Goal: Transaction & Acquisition: Purchase product/service

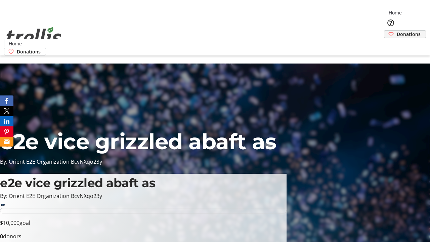
click at [397, 31] on span "Donations" at bounding box center [409, 34] width 24 height 7
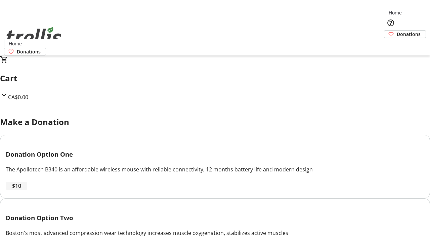
click at [21, 190] on span "$10" at bounding box center [16, 186] width 9 height 8
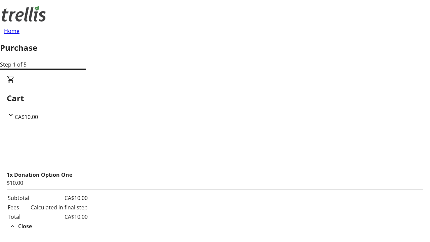
select select "CA"
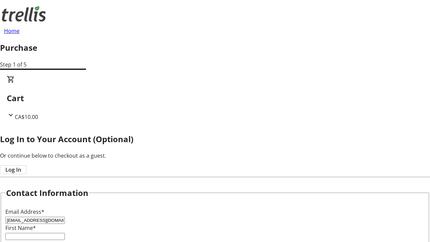
type input "[EMAIL_ADDRESS][DOMAIN_NAME]"
type input "Kailyn"
type input "[PERSON_NAME]"
type input "[STREET_ADDRESS][PERSON_NAME]"
type input "Kelowna"
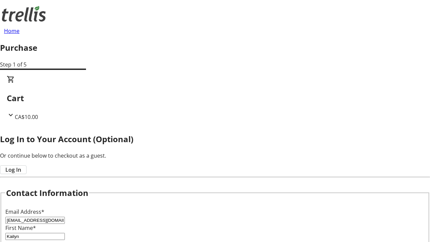
select select "BC"
type input "Kelowna"
type input "V1Y 0C2"
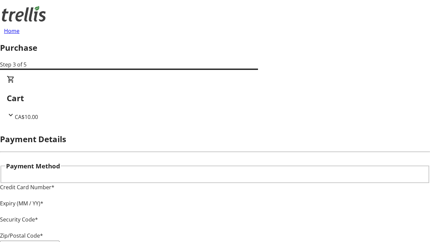
type input "V1Y 0C2"
